Goal: Information Seeking & Learning: Check status

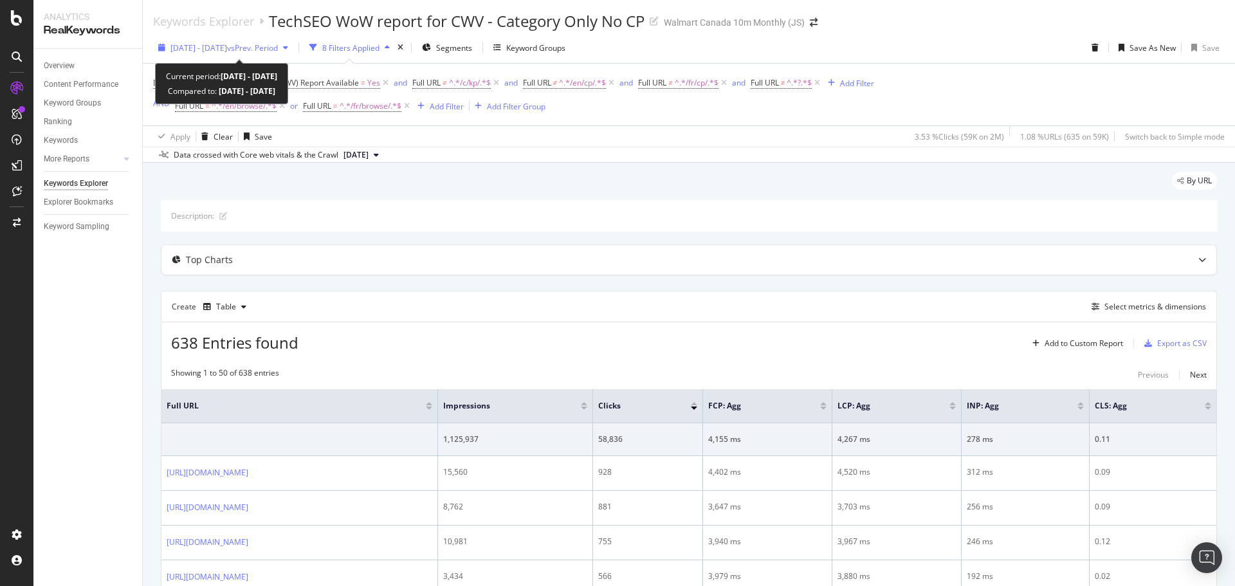
click at [207, 47] on span "[DATE] - [DATE]" at bounding box center [199, 47] width 57 height 11
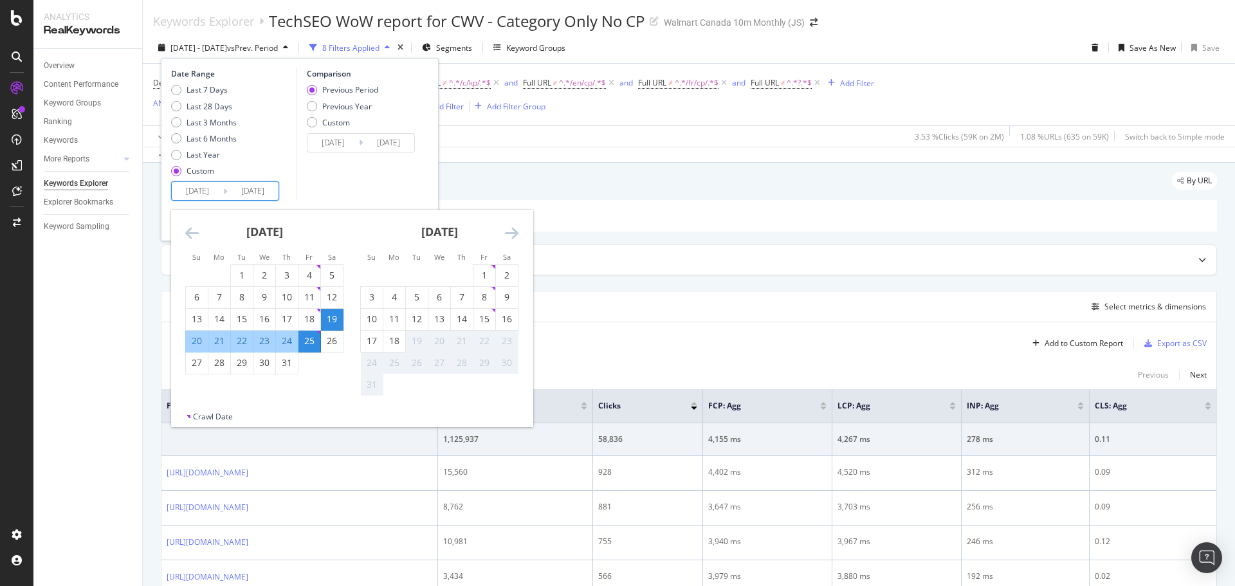
click at [204, 190] on input "[DATE]" at bounding box center [197, 191] width 51 height 18
click at [331, 297] on div "12" at bounding box center [332, 297] width 22 height 13
type input "[DATE]"
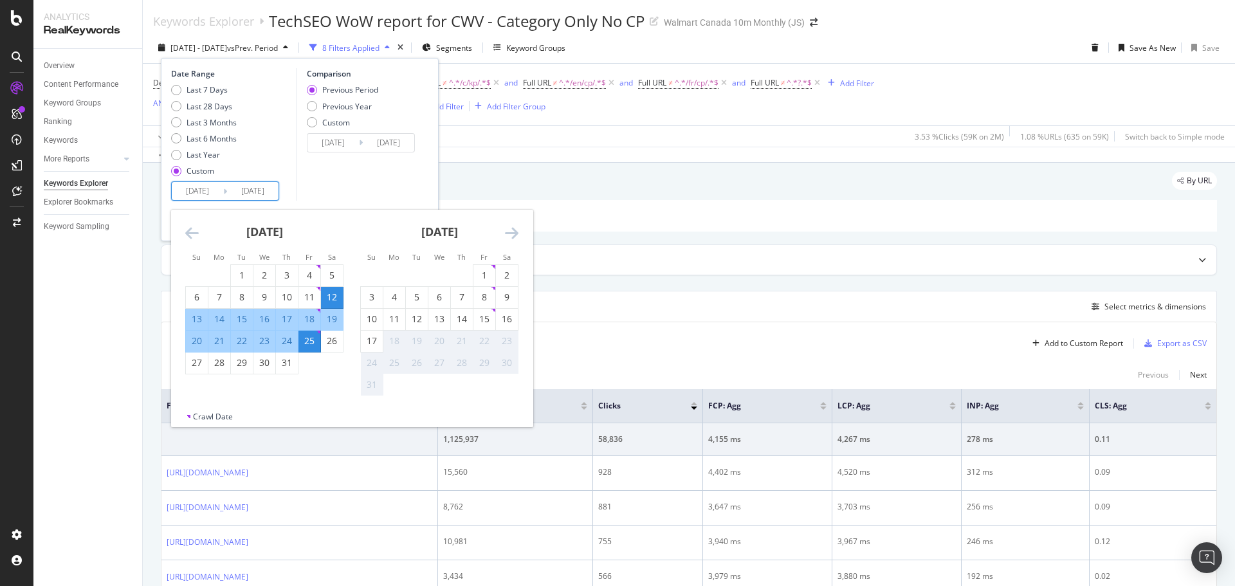
click at [311, 319] on div "18" at bounding box center [310, 319] width 22 height 13
type input "[DATE]"
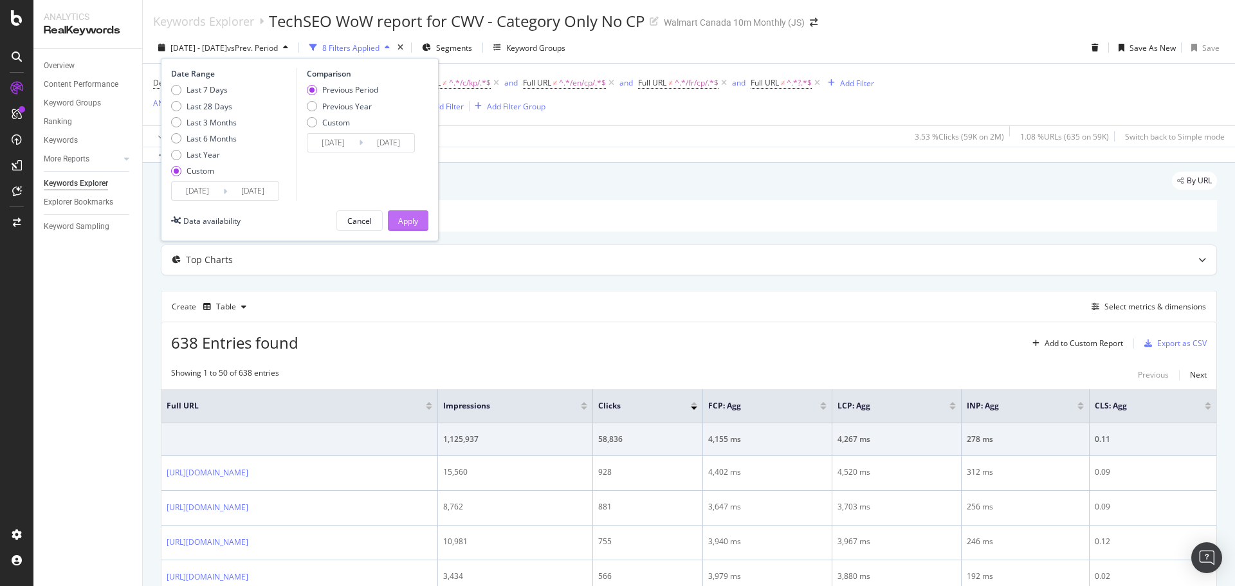
click at [416, 221] on div "Apply" at bounding box center [408, 221] width 20 height 11
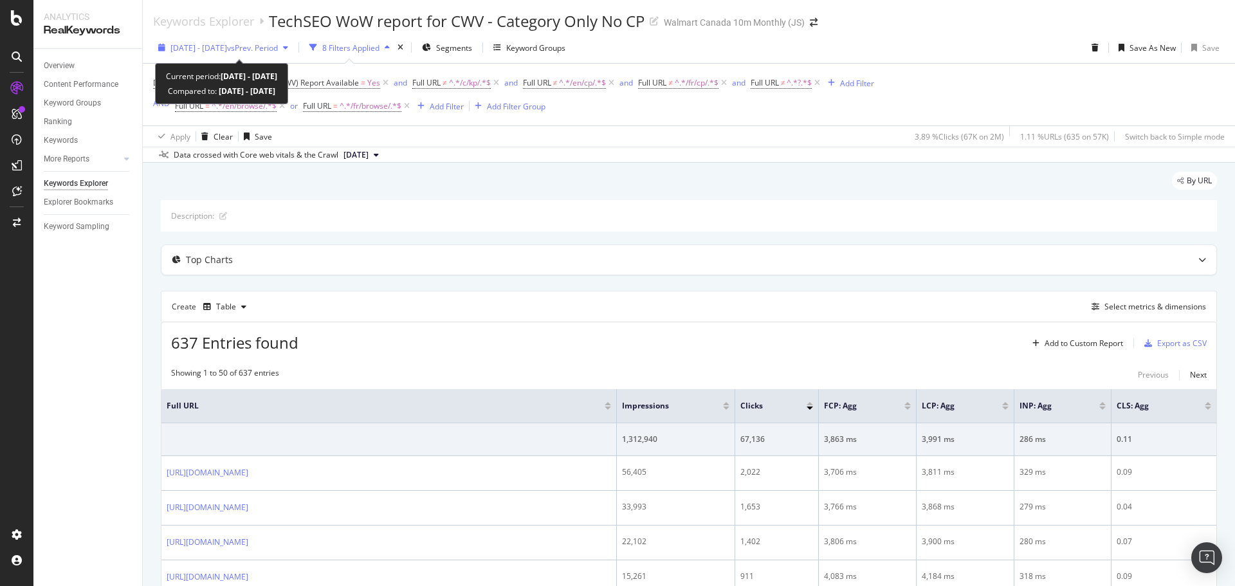
click at [227, 51] on span "[DATE] - [DATE]" at bounding box center [199, 47] width 57 height 11
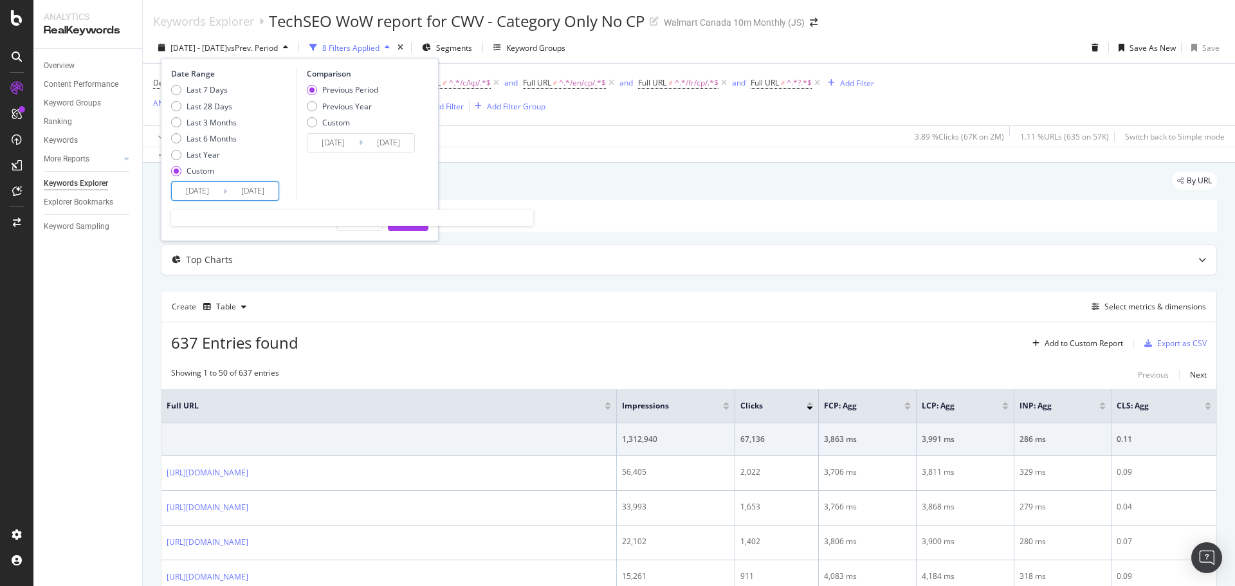
click at [205, 199] on input "[DATE]" at bounding box center [197, 191] width 51 height 18
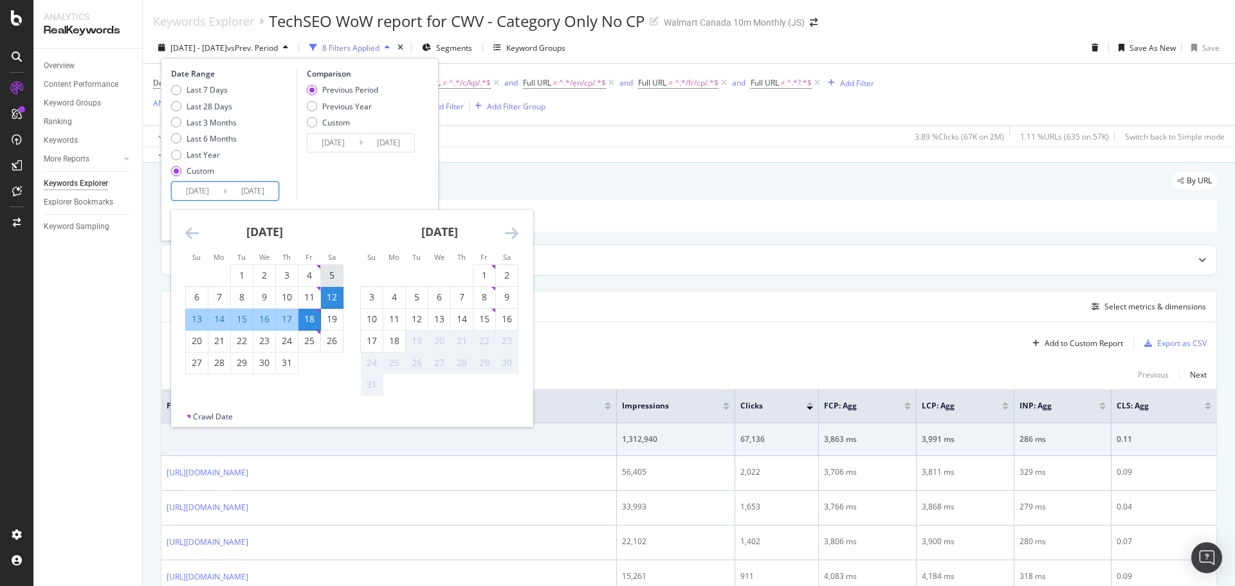
click at [333, 272] on div "5" at bounding box center [332, 275] width 22 height 13
type input "[DATE]"
click at [316, 299] on div "11" at bounding box center [310, 297] width 22 height 13
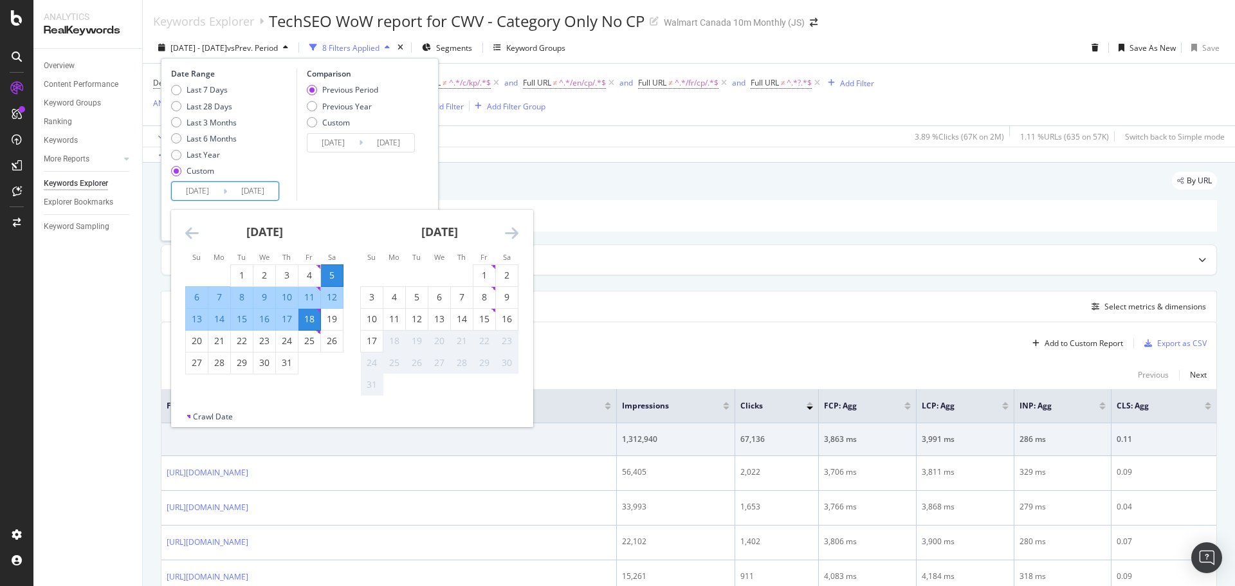
type input "[DATE]"
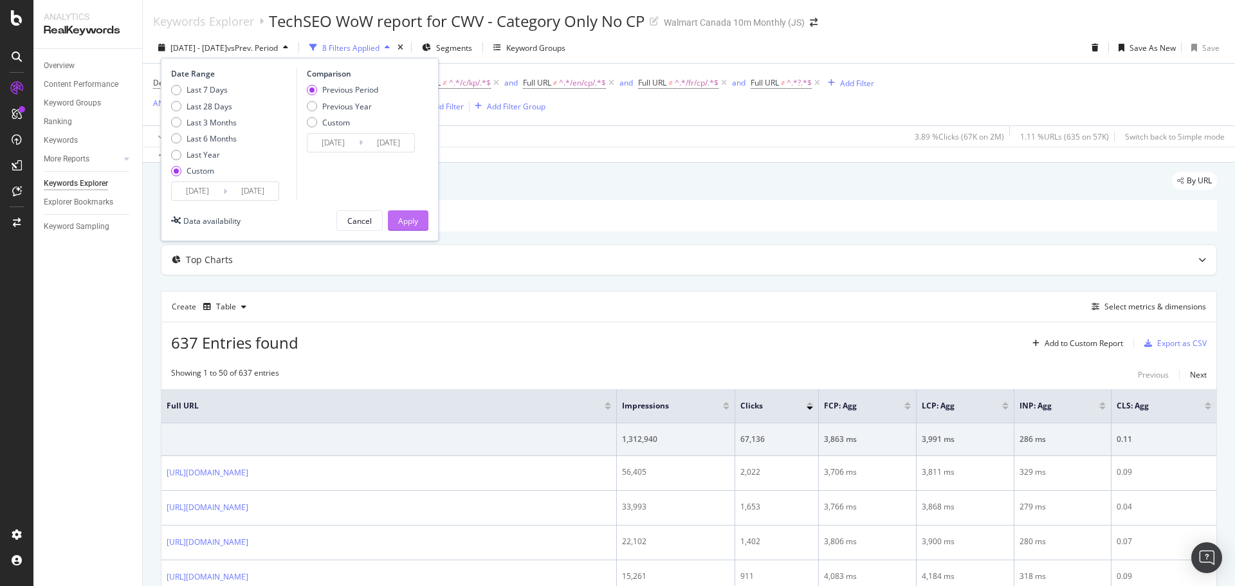
click at [405, 223] on div "Apply" at bounding box center [408, 221] width 20 height 11
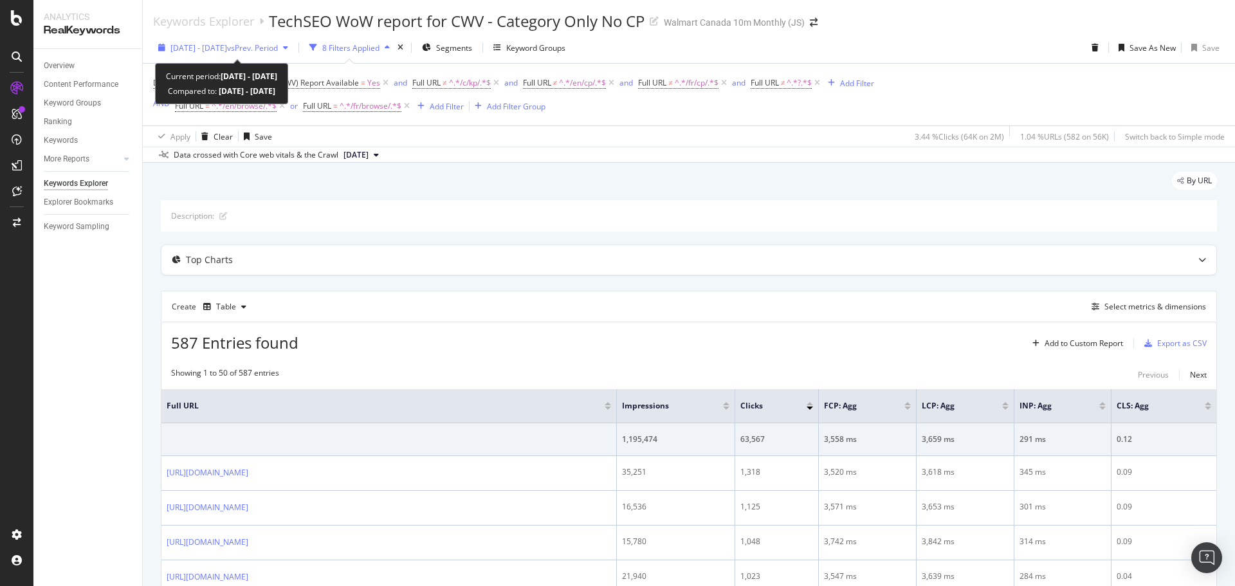
click at [201, 46] on span "[DATE] - [DATE]" at bounding box center [199, 47] width 57 height 11
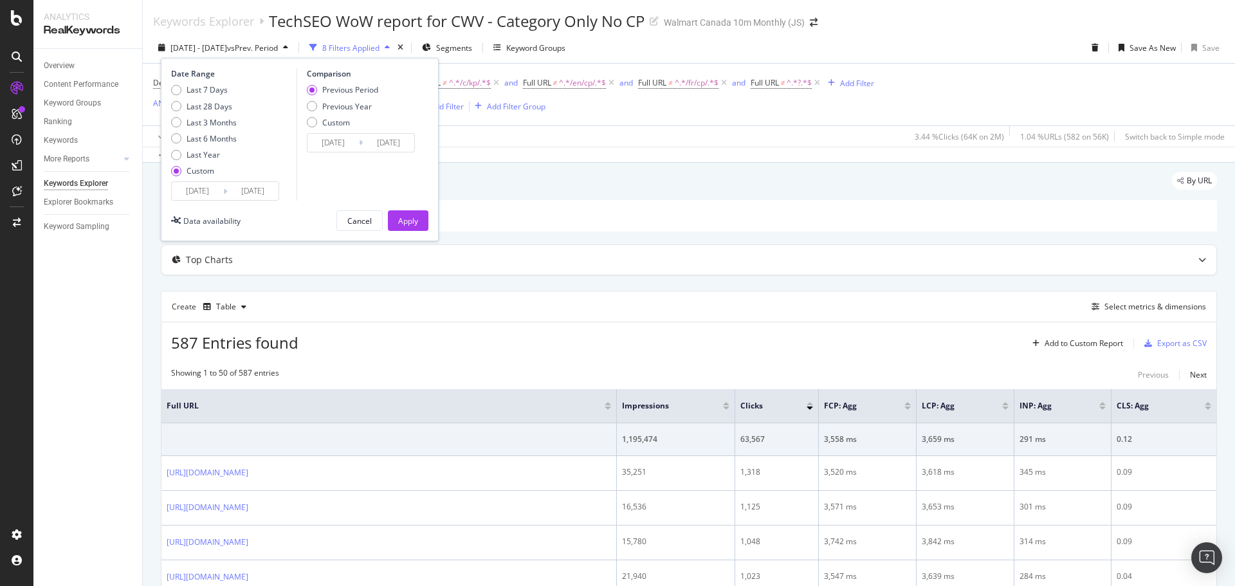
click at [193, 193] on input "[DATE]" at bounding box center [197, 191] width 51 height 18
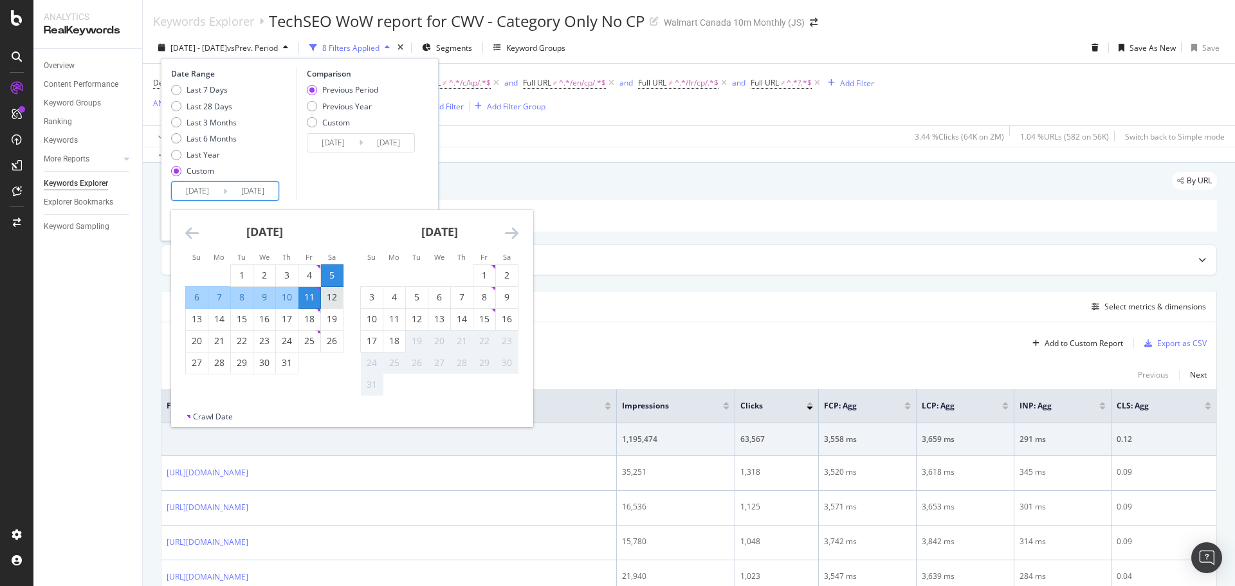
click at [335, 300] on div "12" at bounding box center [332, 297] width 22 height 13
type input "[DATE]"
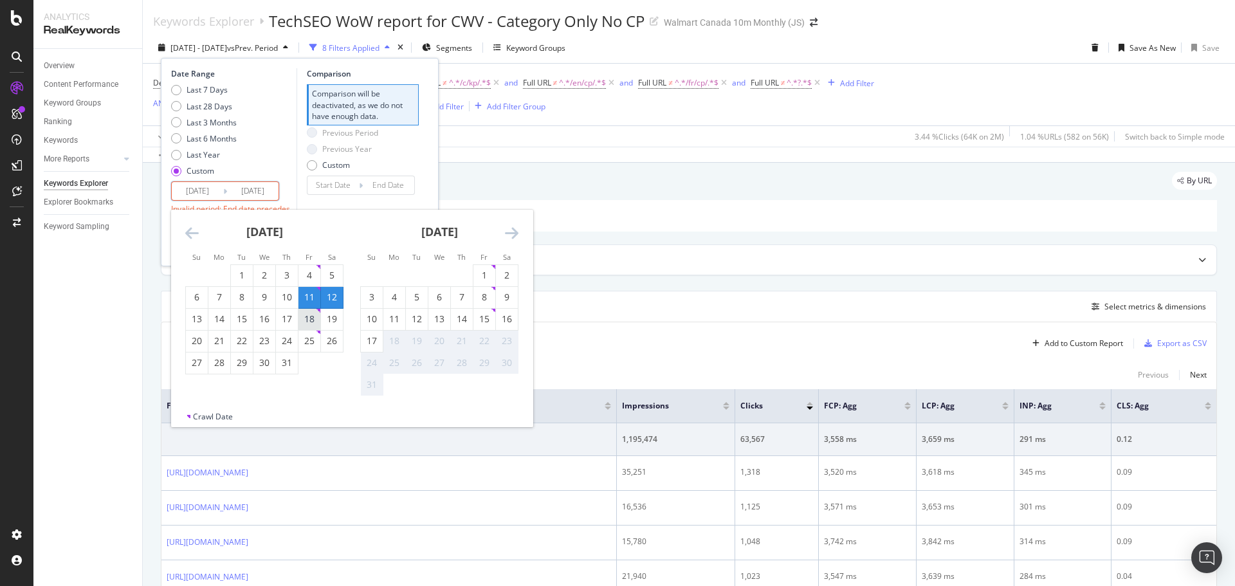
click at [315, 317] on div "18" at bounding box center [310, 319] width 22 height 13
type input "[DATE]"
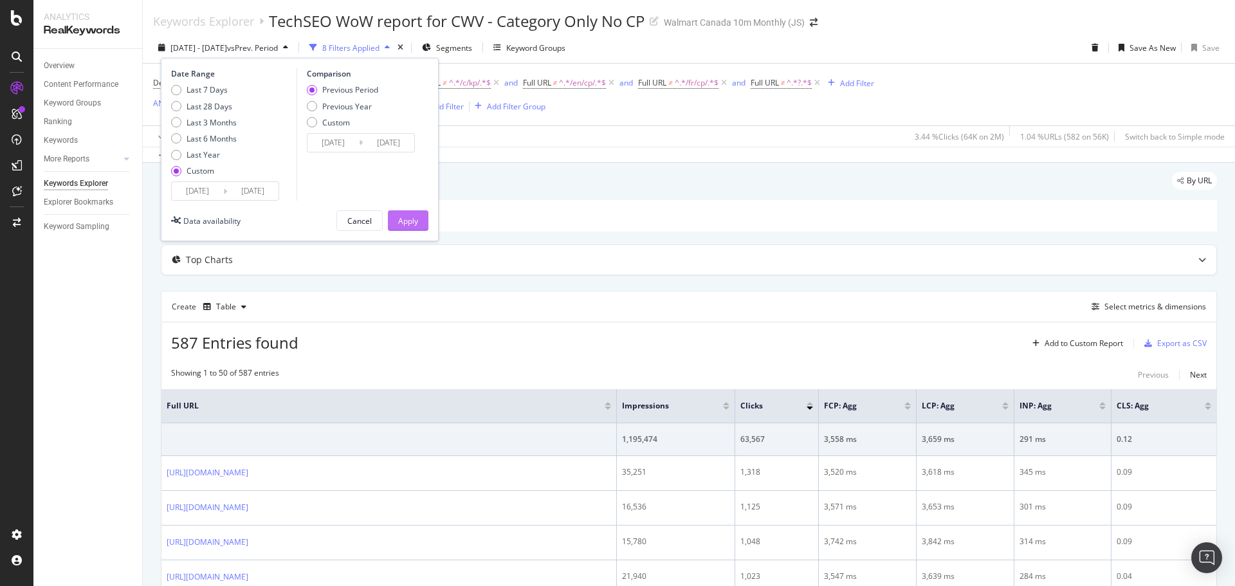
click at [418, 211] on button "Apply" at bounding box center [408, 220] width 41 height 21
